Goal: Task Accomplishment & Management: Manage account settings

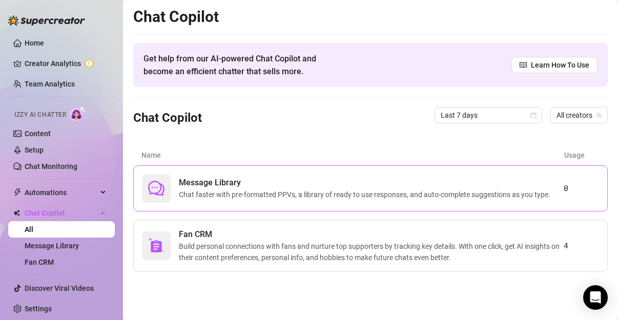
click at [309, 188] on span "Message Library" at bounding box center [367, 183] width 376 height 12
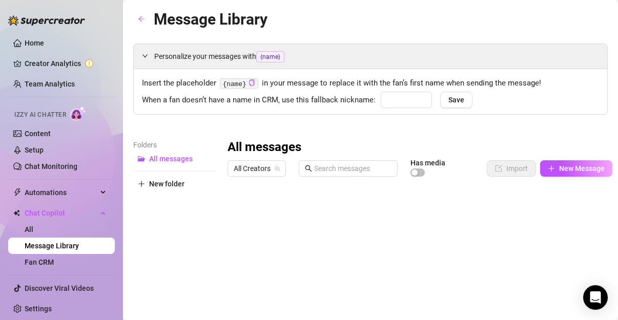
type input "babe"
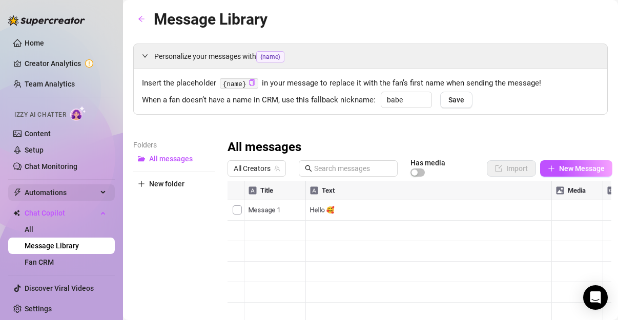
click at [91, 192] on div "Automations" at bounding box center [61, 193] width 107 height 16
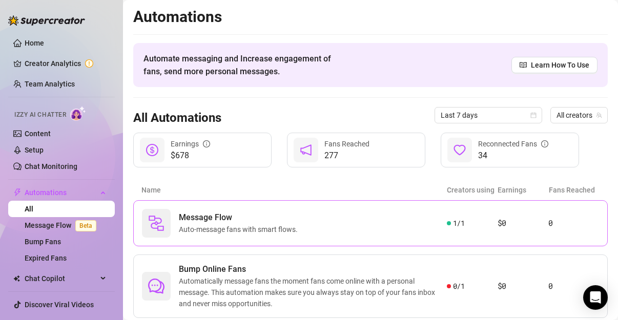
click at [235, 225] on span "Auto-message fans with smart flows." at bounding box center [240, 229] width 123 height 11
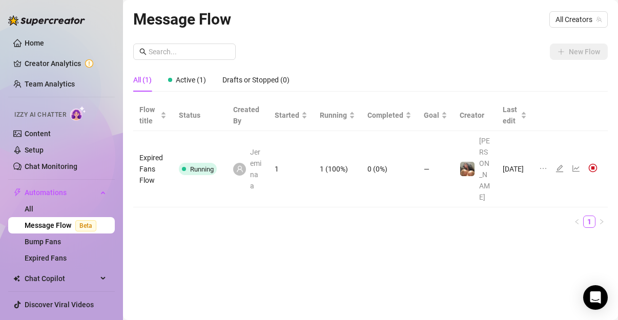
click at [281, 151] on td "1" at bounding box center [291, 169] width 45 height 76
click at [573, 165] on icon "line-chart" at bounding box center [576, 169] width 8 height 8
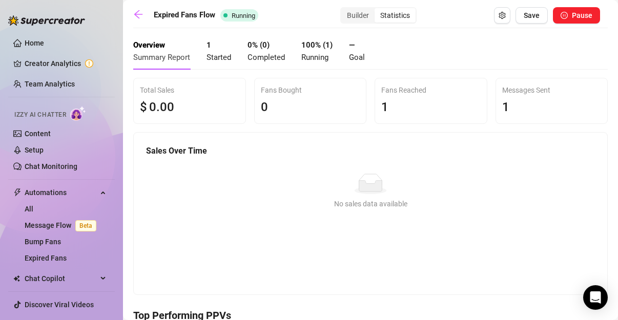
click at [512, 112] on div "1" at bounding box center [551, 107] width 99 height 19
click at [394, 18] on div "Statistics" at bounding box center [395, 15] width 41 height 14
click at [377, 10] on input "Statistics" at bounding box center [377, 10] width 0 height 0
click at [352, 21] on div "Builder" at bounding box center [357, 15] width 33 height 14
click at [344, 10] on input "Builder" at bounding box center [344, 10] width 0 height 0
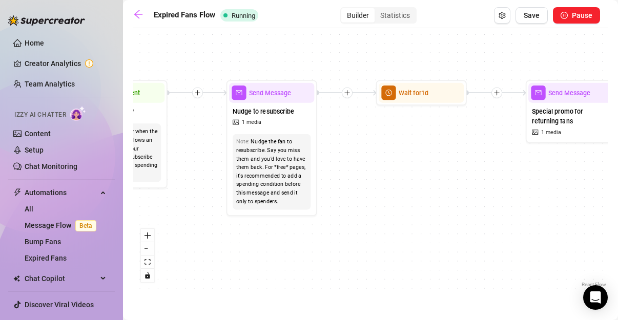
click at [178, 213] on div "If True If False Send Message Send Message Wait for 2d Merge Send Message Follo…" at bounding box center [370, 161] width 475 height 257
click at [562, 180] on div "If True If False Send Message Send Message Wait for 2d Merge Send Message Follo…" at bounding box center [370, 161] width 475 height 257
click at [578, 123] on span "Special promo for returning fans" at bounding box center [571, 117] width 78 height 20
type textarea "You've already skipped one invitation.. 🥹 I have something speical i only share…"
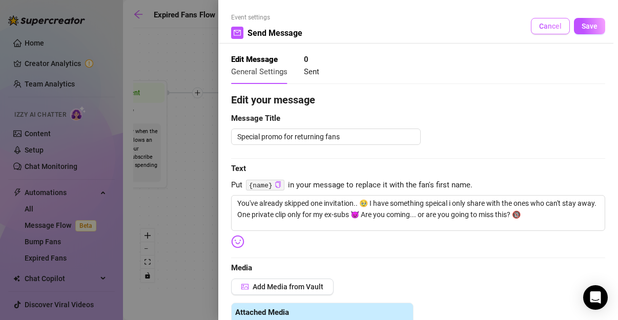
click at [546, 25] on span "Cancel" at bounding box center [550, 26] width 23 height 8
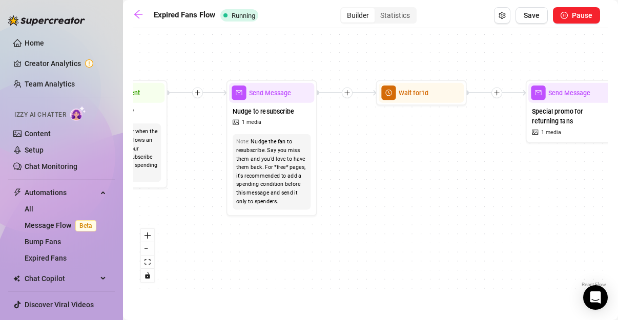
drag, startPoint x: 610, startPoint y: 156, endPoint x: 491, endPoint y: 190, distance: 123.7
click at [491, 190] on main "Expired Fans Flow Running Builder Statistics Save Pause If True If False Send M…" at bounding box center [370, 160] width 495 height 320
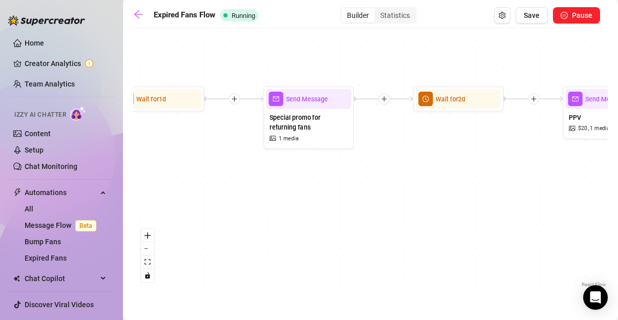
drag, startPoint x: 491, startPoint y: 190, endPoint x: 223, endPoint y: 194, distance: 267.7
click at [223, 194] on div "If True If False Send Message Send Message Wait for 2d Merge Send Message Follo…" at bounding box center [370, 161] width 475 height 257
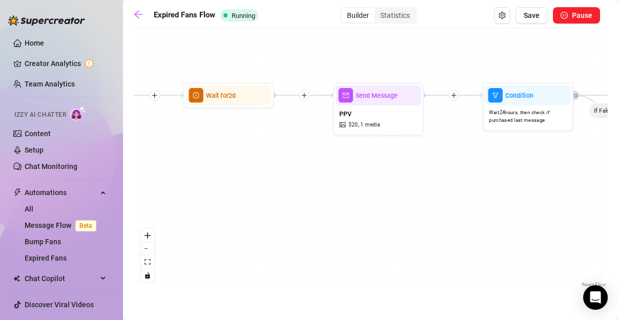
drag, startPoint x: 548, startPoint y: 197, endPoint x: 320, endPoint y: 195, distance: 227.7
click at [320, 195] on div "If True If False Send Message Send Message Wait for 2d Merge Send Message Follo…" at bounding box center [370, 161] width 475 height 257
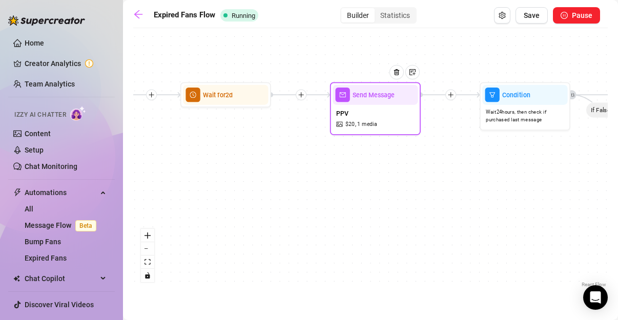
click at [392, 116] on div "PPV $ 20 , 1 media" at bounding box center [375, 119] width 85 height 28
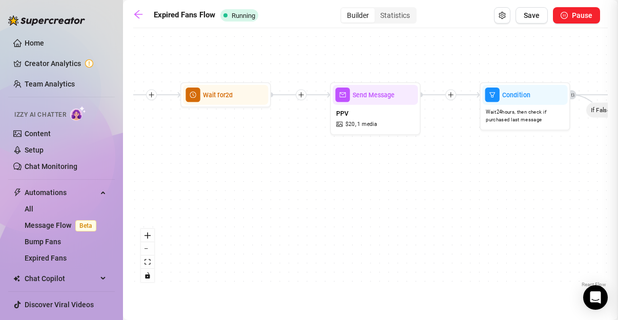
type textarea "🍆💦 OILED BODY AND RIDING DILDO Enjoy my tanned body smeare in oil, fuck the lif…"
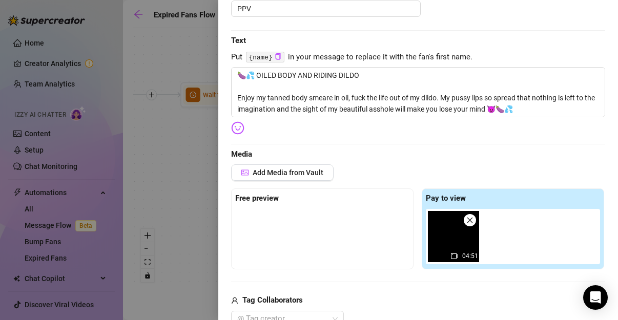
scroll to position [117, 0]
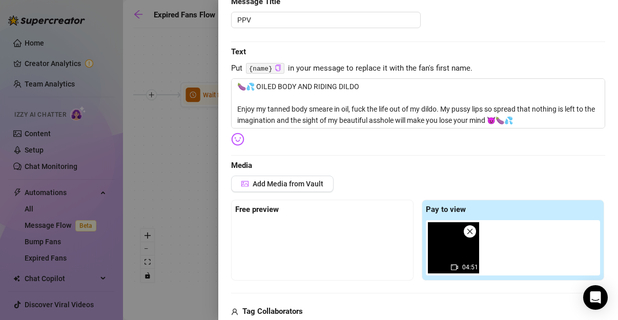
click at [190, 192] on div at bounding box center [309, 160] width 618 height 320
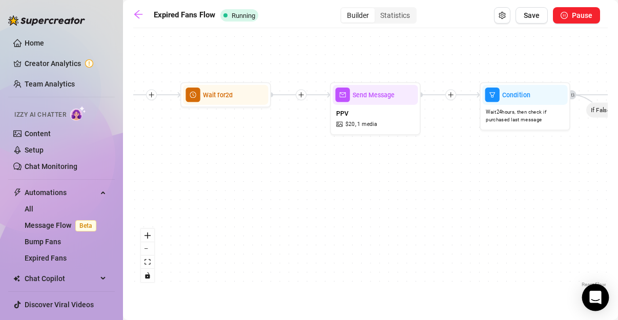
click at [595, 299] on icon "Open Intercom Messenger" at bounding box center [596, 297] width 12 height 13
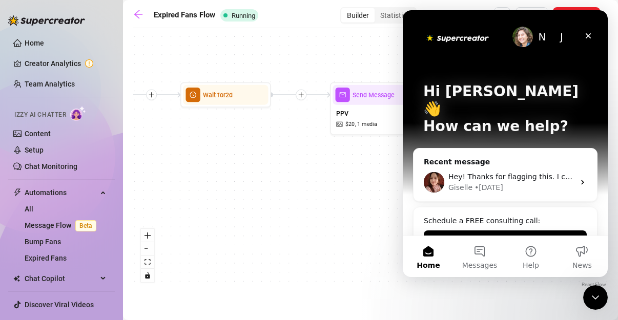
scroll to position [0, 0]
click at [535, 183] on div "Giselle • [DATE]" at bounding box center [512, 188] width 126 height 11
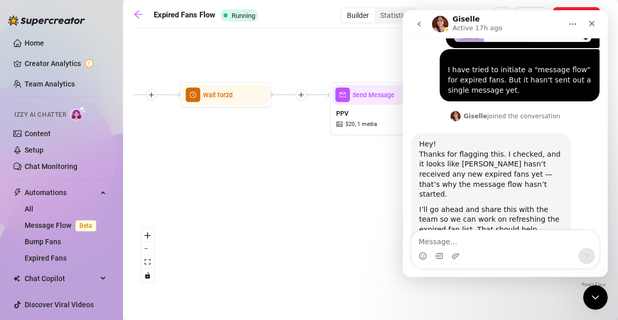
scroll to position [581, 0]
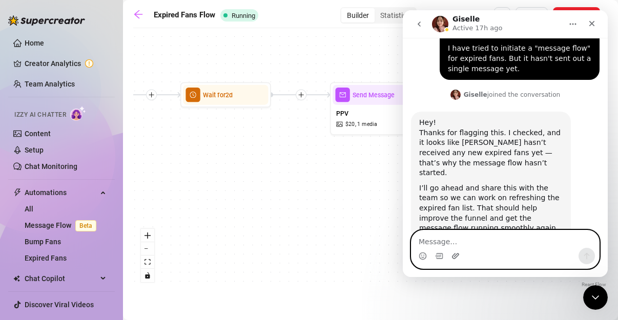
click at [456, 256] on icon "Upload attachment" at bounding box center [456, 256] width 8 height 8
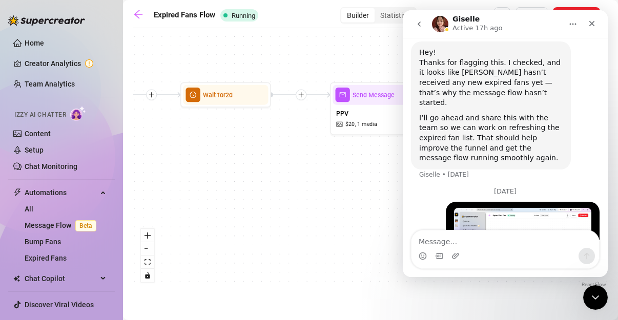
scroll to position [788, 0]
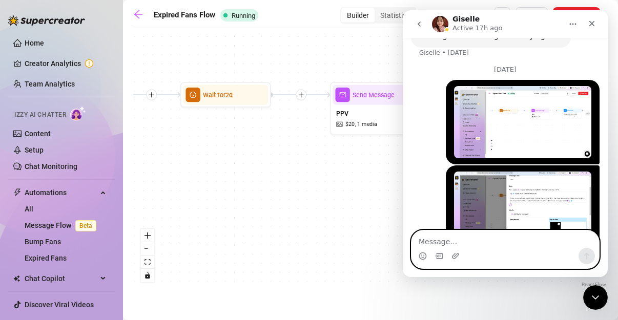
click at [515, 243] on textarea "Message…" at bounding box center [506, 239] width 188 height 17
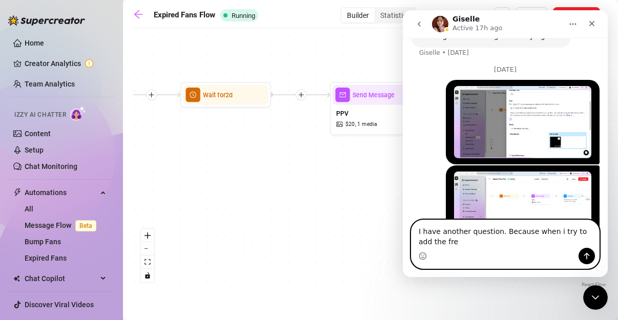
scroll to position [798, 0]
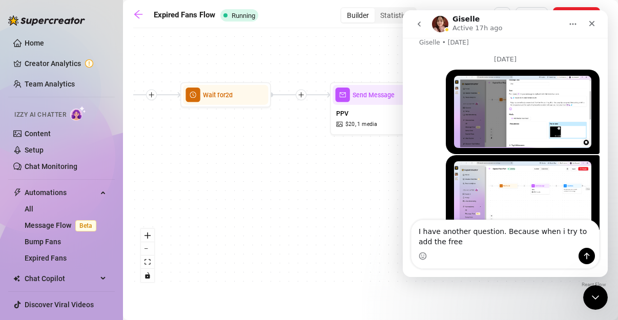
click at [526, 99] on img "Jereminaa says…" at bounding box center [522, 112] width 137 height 72
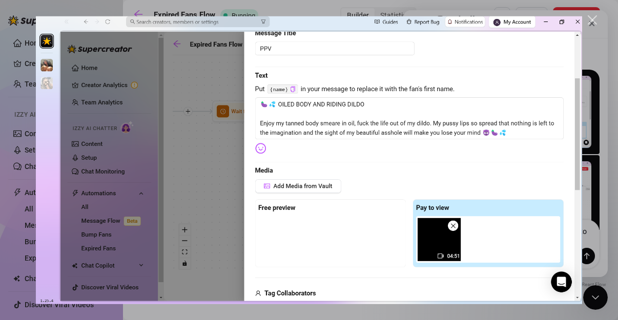
click at [594, 19] on div "Close" at bounding box center [593, 20] width 10 height 10
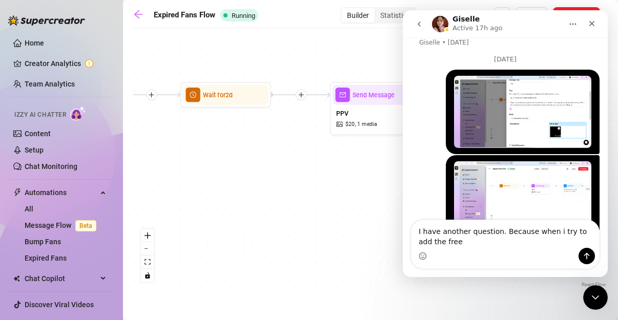
click at [504, 253] on div "Intercom messenger" at bounding box center [506, 256] width 188 height 16
click at [504, 249] on div "Intercom messenger" at bounding box center [506, 256] width 188 height 16
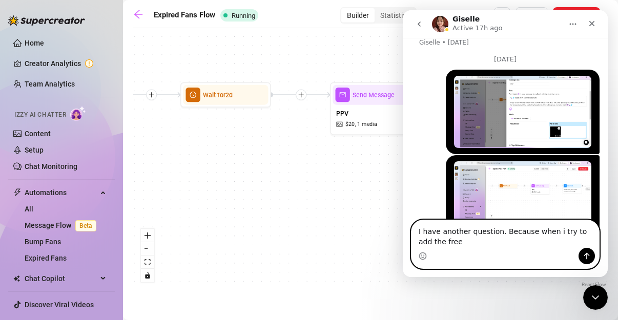
click at [501, 248] on textarea "I have another question. Because when i try to add the free" at bounding box center [506, 234] width 188 height 28
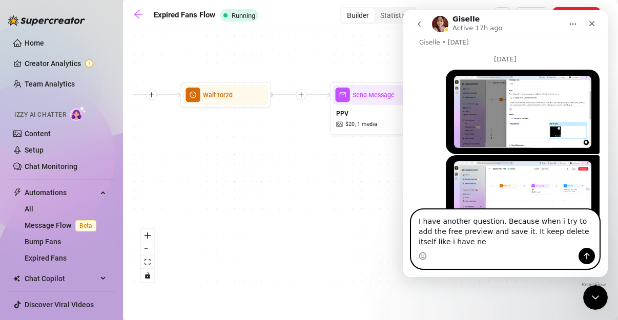
scroll to position [808, 0]
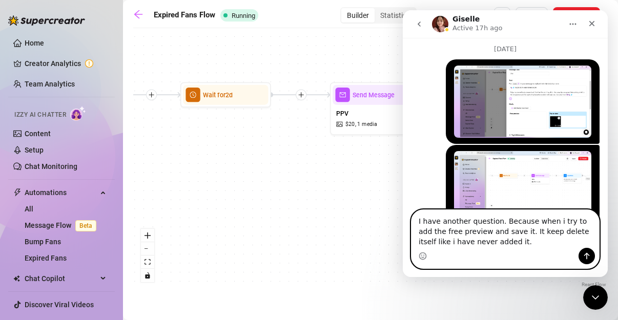
type textarea "I have another question. Because when i try to add the free preview and save it…"
click at [588, 258] on icon "Send a message…" at bounding box center [587, 256] width 8 height 8
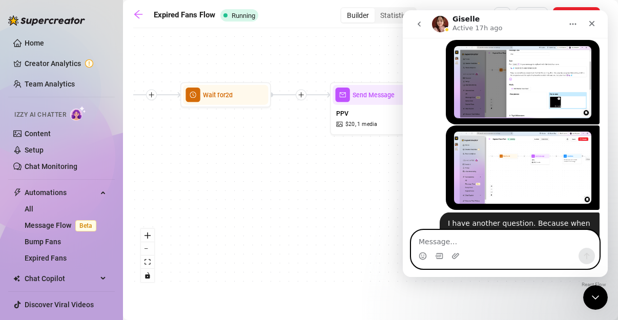
scroll to position [831, 0]
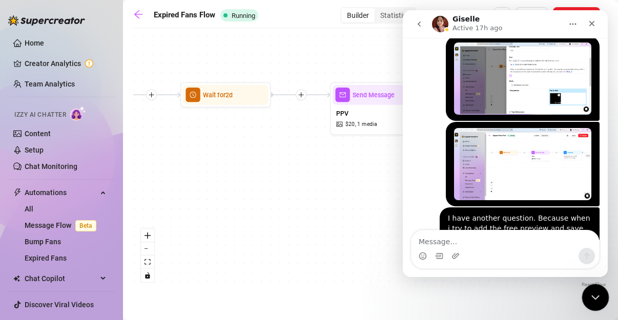
click at [594, 291] on icon "Close Intercom Messenger" at bounding box center [594, 296] width 12 height 12
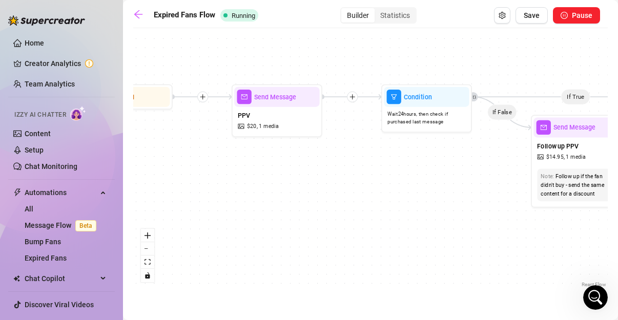
drag, startPoint x: 553, startPoint y: 155, endPoint x: 455, endPoint y: 158, distance: 98.5
click at [455, 158] on div "If True If False Send Message Send Message Wait for 2d Merge Send Message Follo…" at bounding box center [370, 161] width 475 height 257
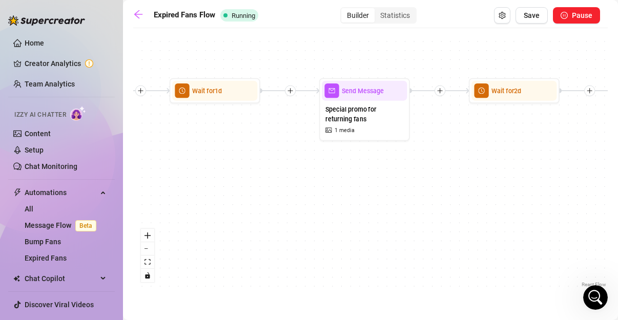
drag, startPoint x: 237, startPoint y: 184, endPoint x: 625, endPoint y: 181, distance: 387.1
click at [618, 181] on html "Home Creator Analytics Team Analytics Izzy AI Chatter Content Setup Chat Monito…" at bounding box center [309, 160] width 618 height 320
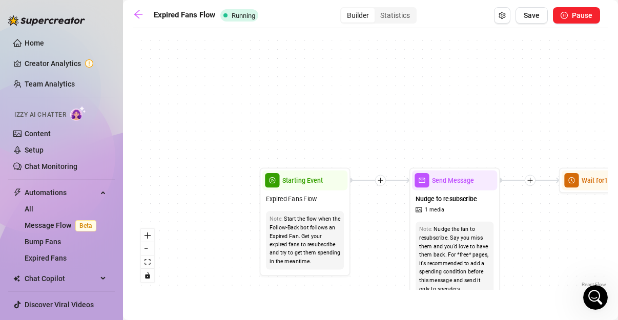
drag, startPoint x: 213, startPoint y: 184, endPoint x: 603, endPoint y: 270, distance: 399.6
click at [603, 270] on div "If True If False Send Message Send Message Wait for 2d Merge Send Message Follo…" at bounding box center [370, 161] width 475 height 257
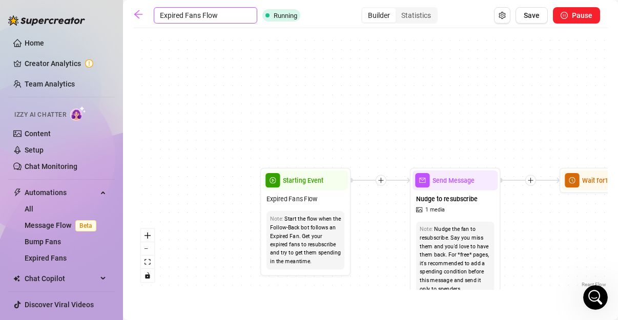
click at [199, 16] on input "Expired Fans Flow" at bounding box center [206, 15] width 104 height 16
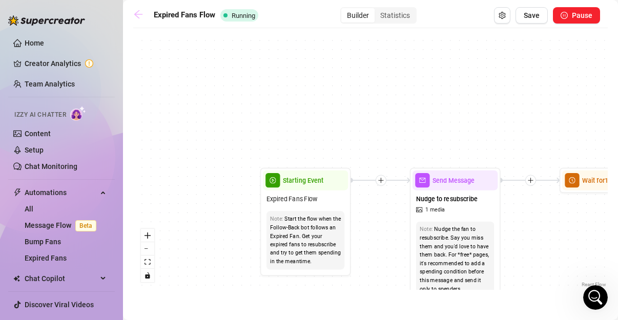
click at [140, 10] on icon "arrow-left" at bounding box center [138, 14] width 10 height 10
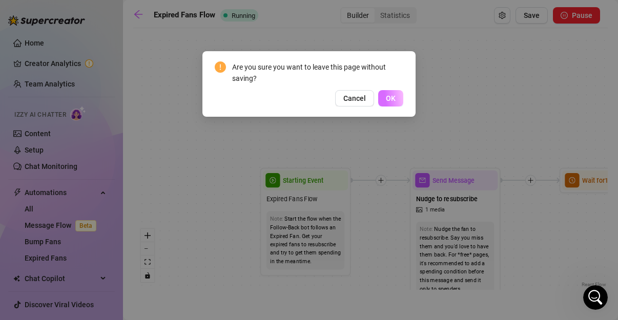
click at [390, 100] on span "OK" at bounding box center [391, 98] width 10 height 8
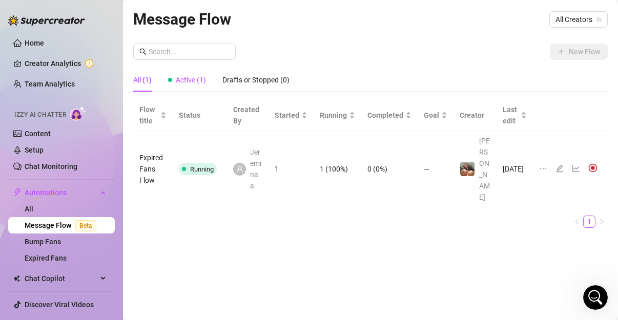
click at [191, 79] on span "Active (1)" at bounding box center [191, 80] width 30 height 8
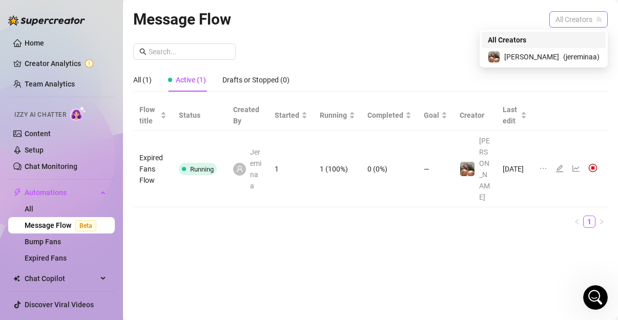
click at [583, 23] on span "All Creators" at bounding box center [579, 19] width 46 height 15
click at [557, 57] on span "[PERSON_NAME]" at bounding box center [532, 56] width 55 height 11
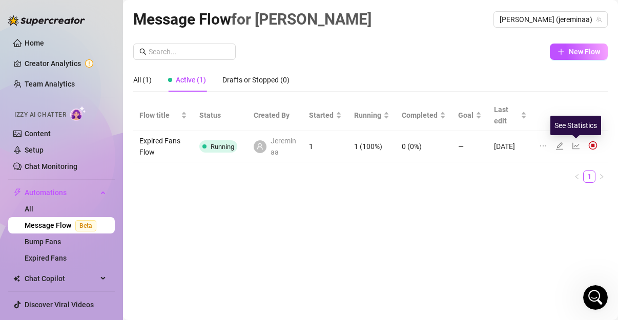
click at [573, 147] on icon "line-chart" at bounding box center [576, 146] width 7 height 7
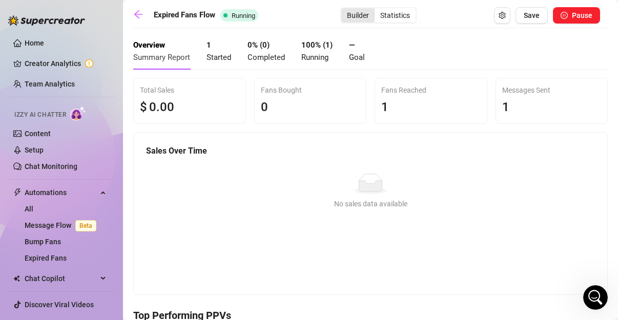
click at [347, 17] on div "Builder" at bounding box center [357, 15] width 33 height 14
click at [344, 10] on input "Builder" at bounding box center [344, 10] width 0 height 0
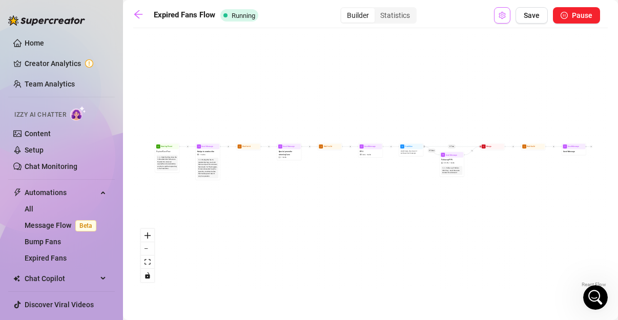
click at [505, 15] on icon "setting" at bounding box center [502, 15] width 7 height 7
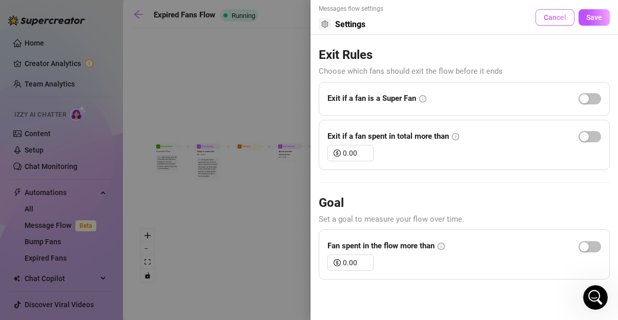
click at [548, 15] on span "Cancel" at bounding box center [555, 17] width 23 height 8
